Goal: Information Seeking & Learning: Stay updated

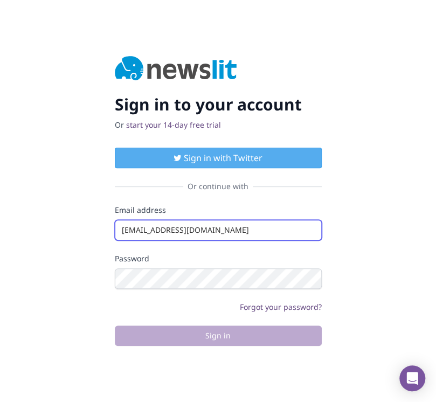
type input "[EMAIL_ADDRESS][DOMAIN_NAME]"
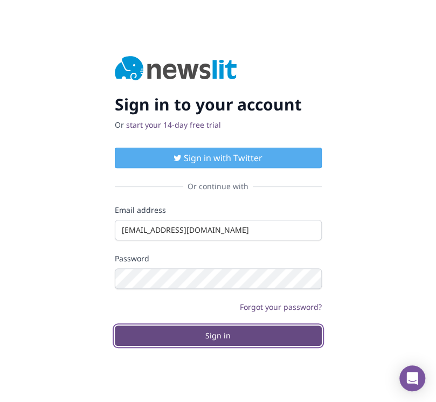
click at [218, 335] on button "Sign in" at bounding box center [218, 335] width 207 height 20
